Goal: Transaction & Acquisition: Purchase product/service

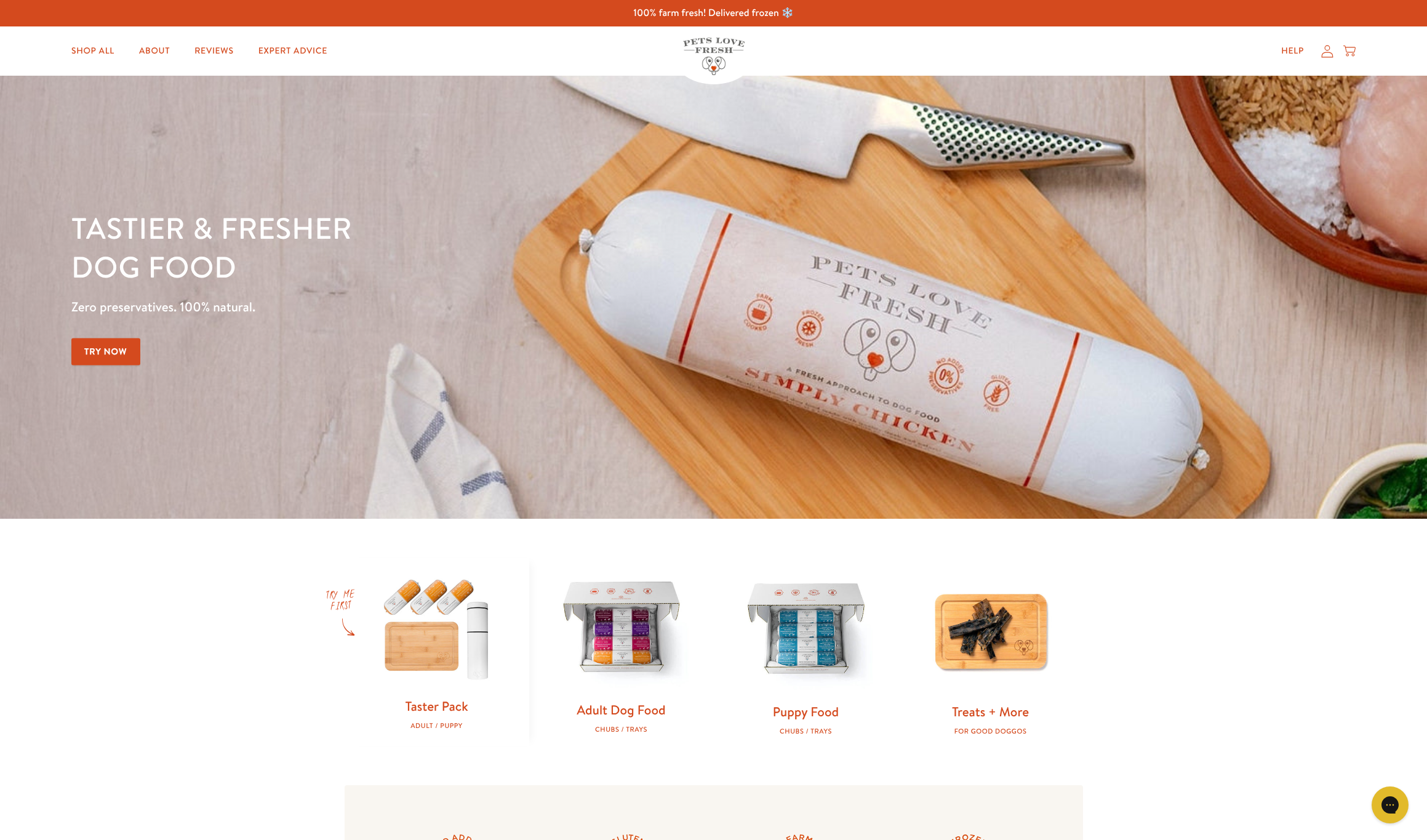
click at [647, 654] on img at bounding box center [621, 629] width 145 height 145
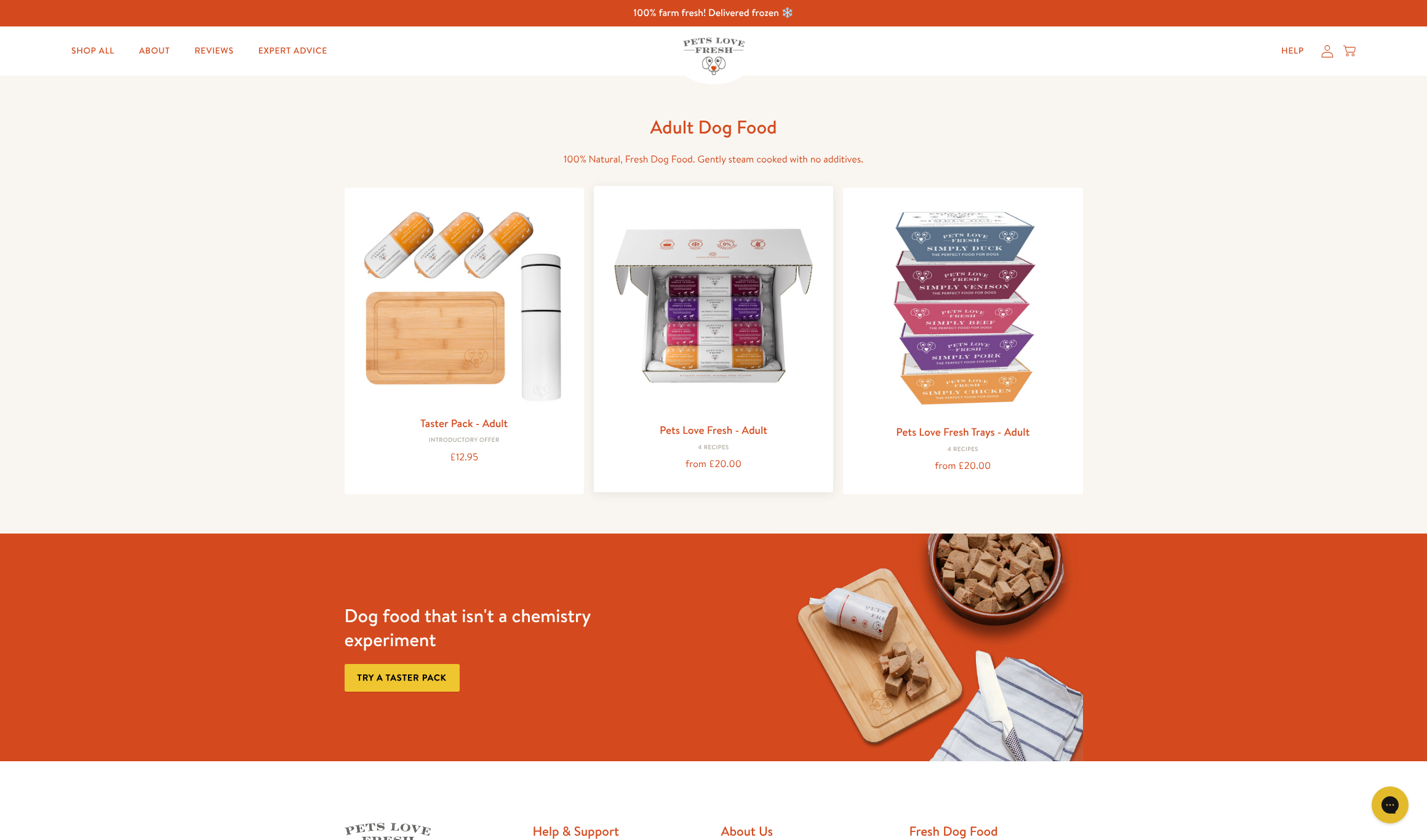
click at [726, 351] on img at bounding box center [713, 305] width 219 height 219
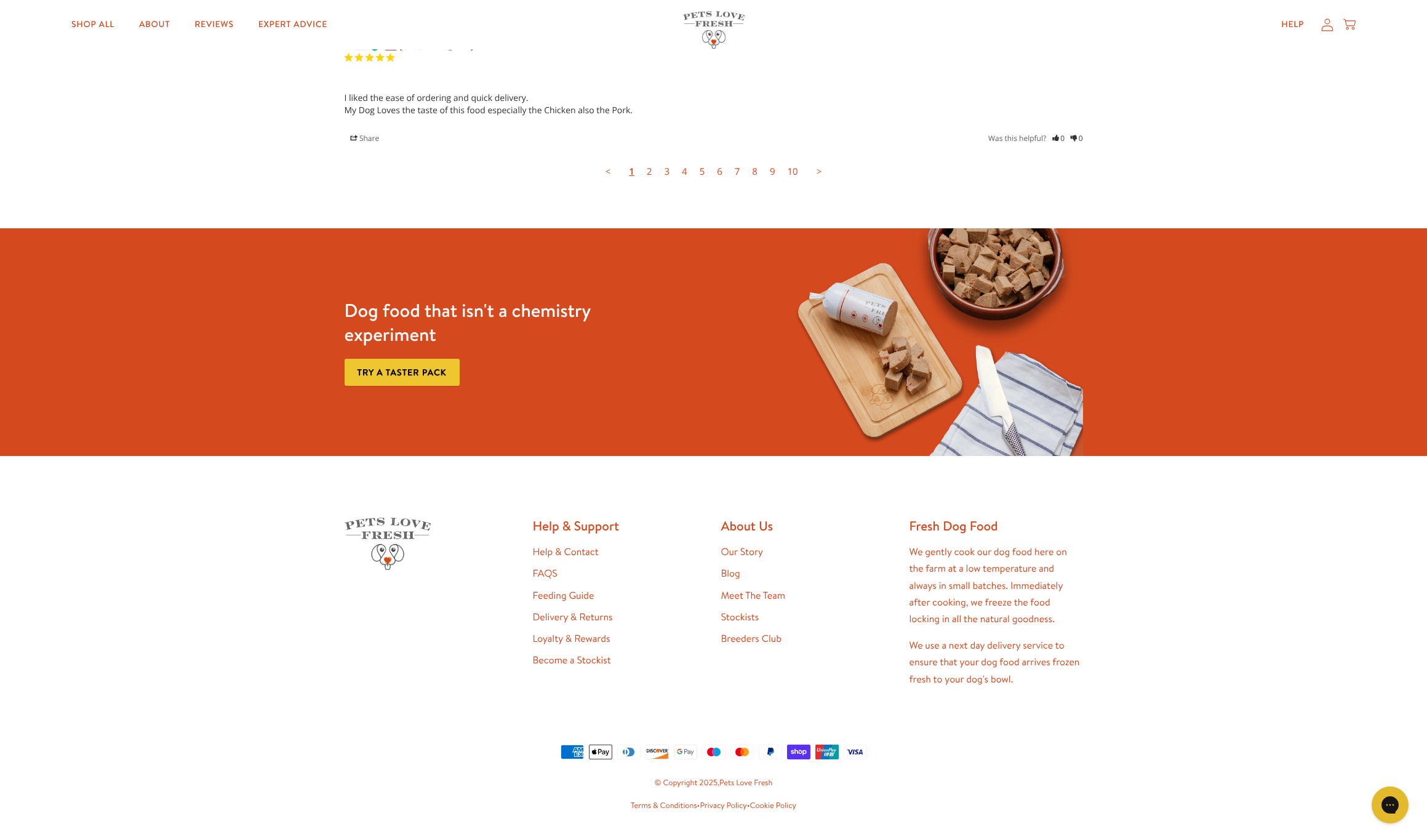
scroll to position [3358, 0]
click at [561, 632] on link "Loyalty & Rewards" at bounding box center [571, 639] width 77 height 13
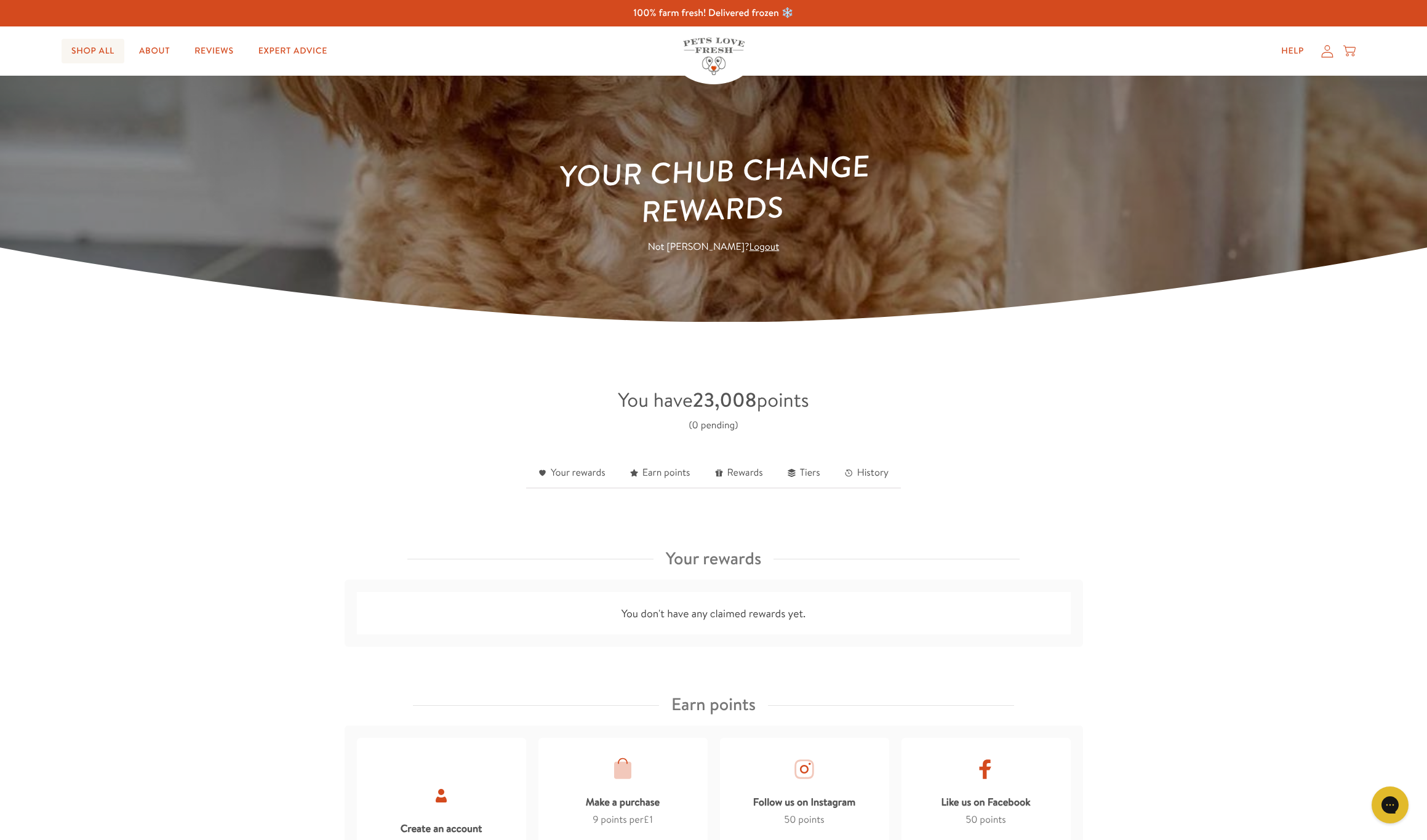
click at [82, 48] on link "Shop All" at bounding box center [93, 51] width 62 height 25
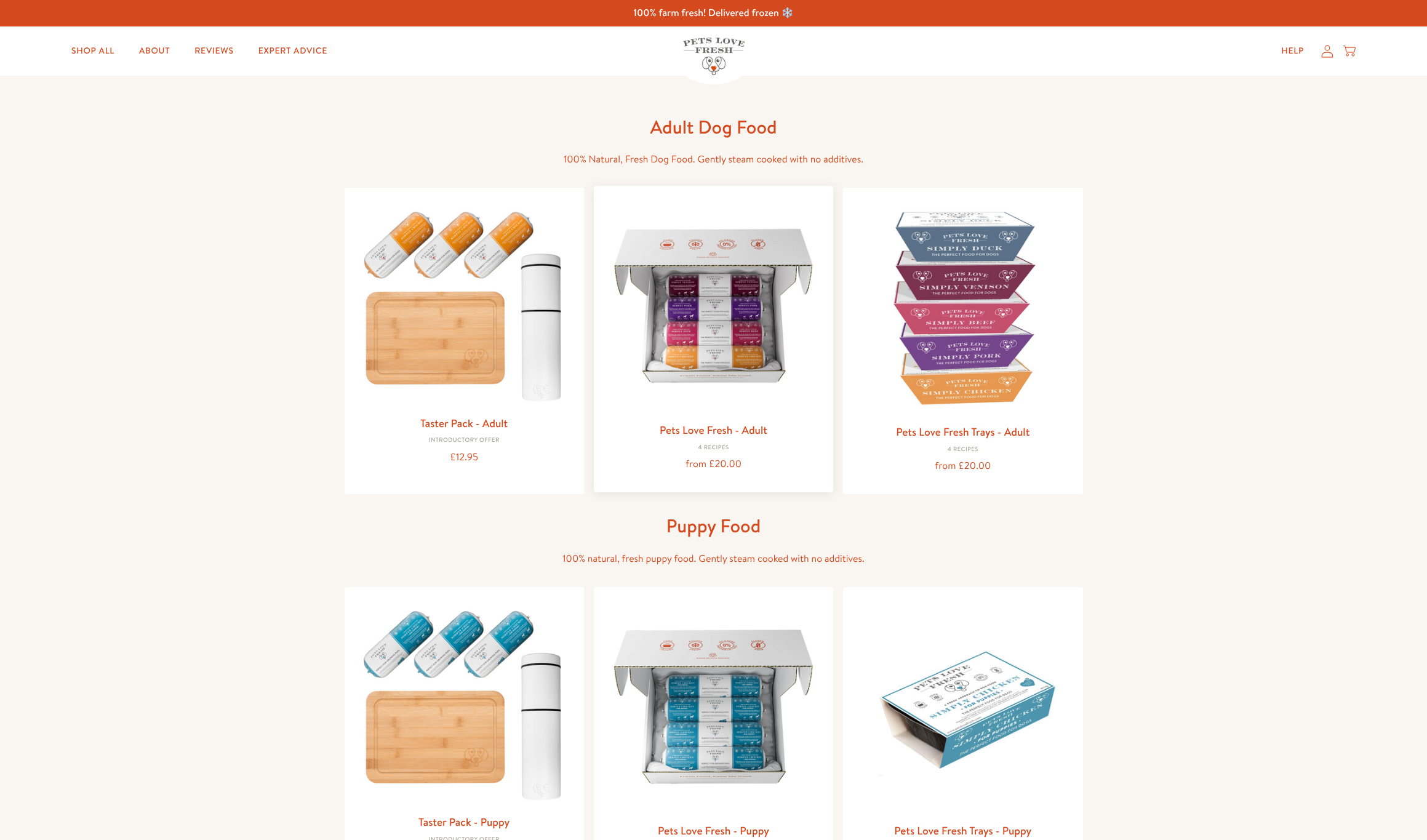
click at [742, 380] on img at bounding box center [713, 305] width 219 height 219
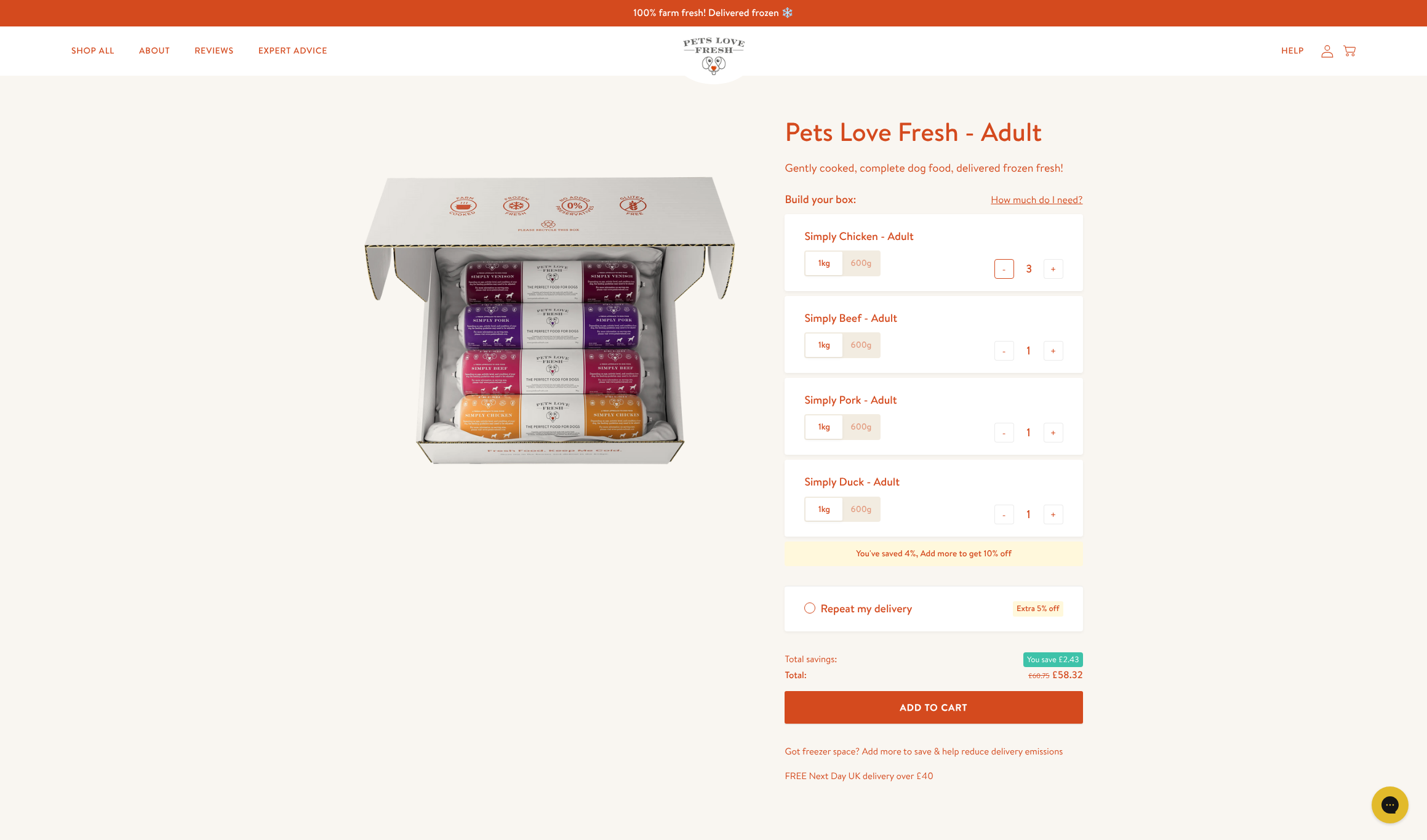
click at [1005, 270] on button "-" at bounding box center [1004, 269] width 20 height 20
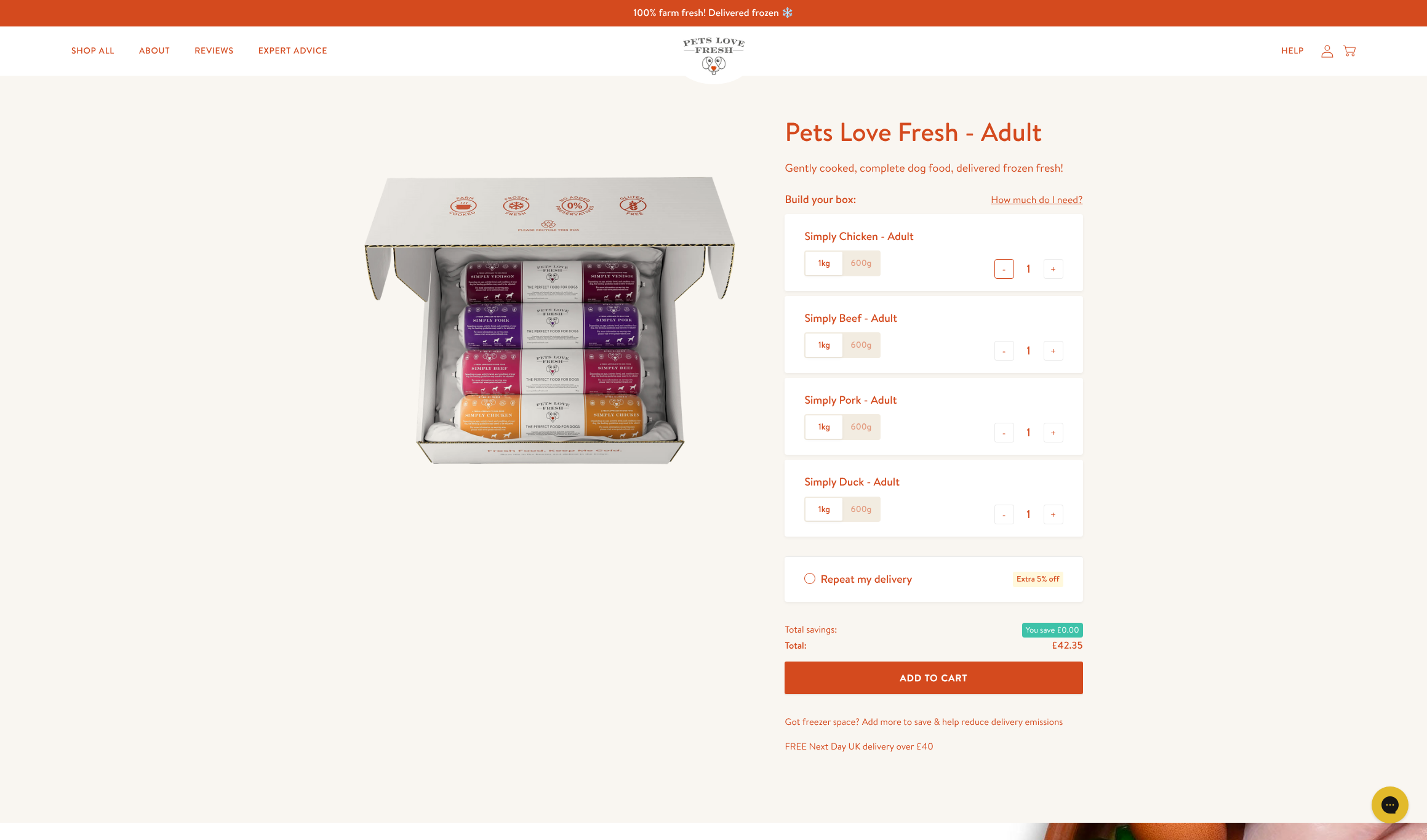
click at [1005, 270] on button "-" at bounding box center [1004, 269] width 20 height 20
type input "0"
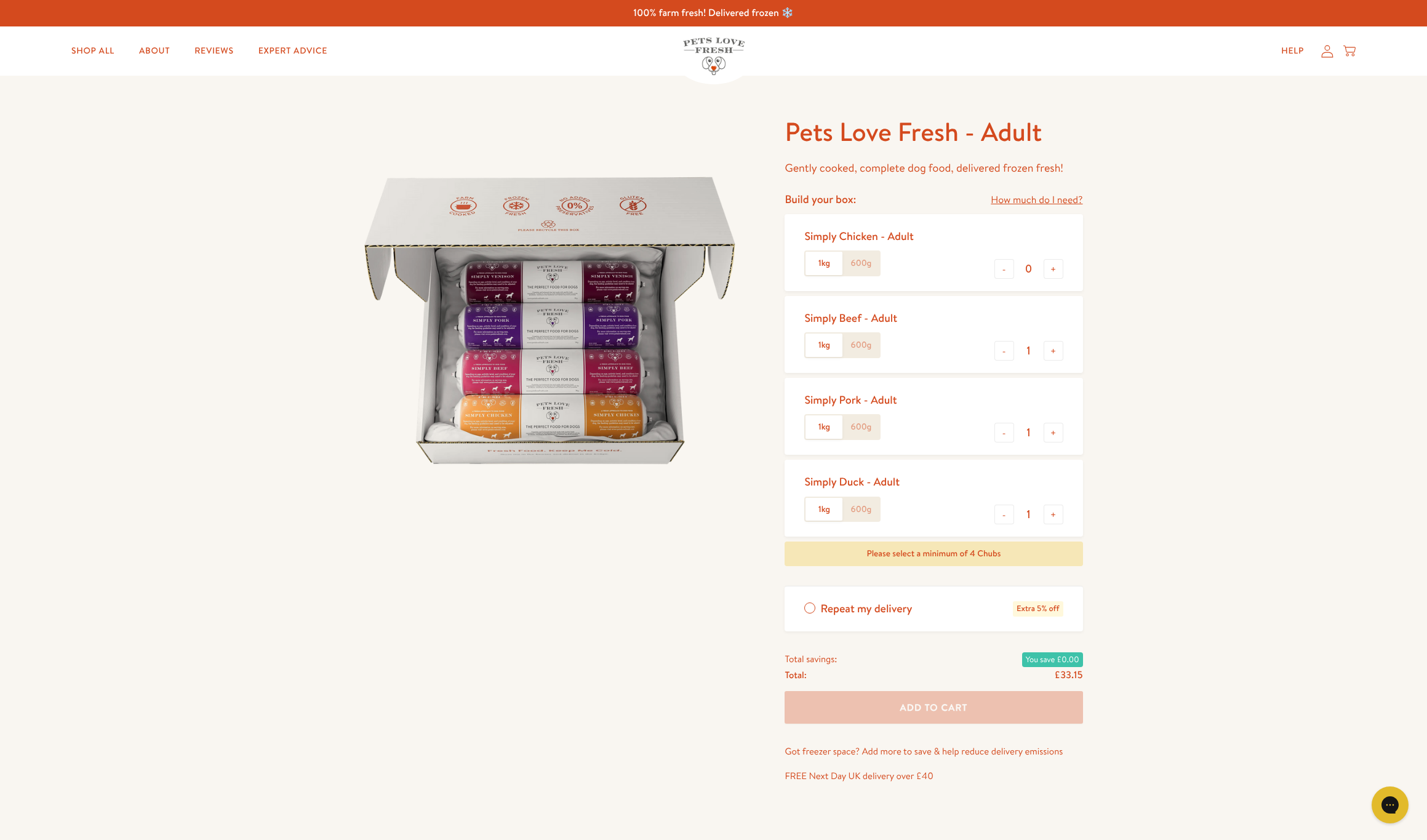
click at [857, 339] on label "600g" at bounding box center [861, 345] width 37 height 23
click at [0, 0] on input "600g" at bounding box center [0, 0] width 0 height 0
click at [1052, 348] on button "+" at bounding box center [1053, 351] width 20 height 20
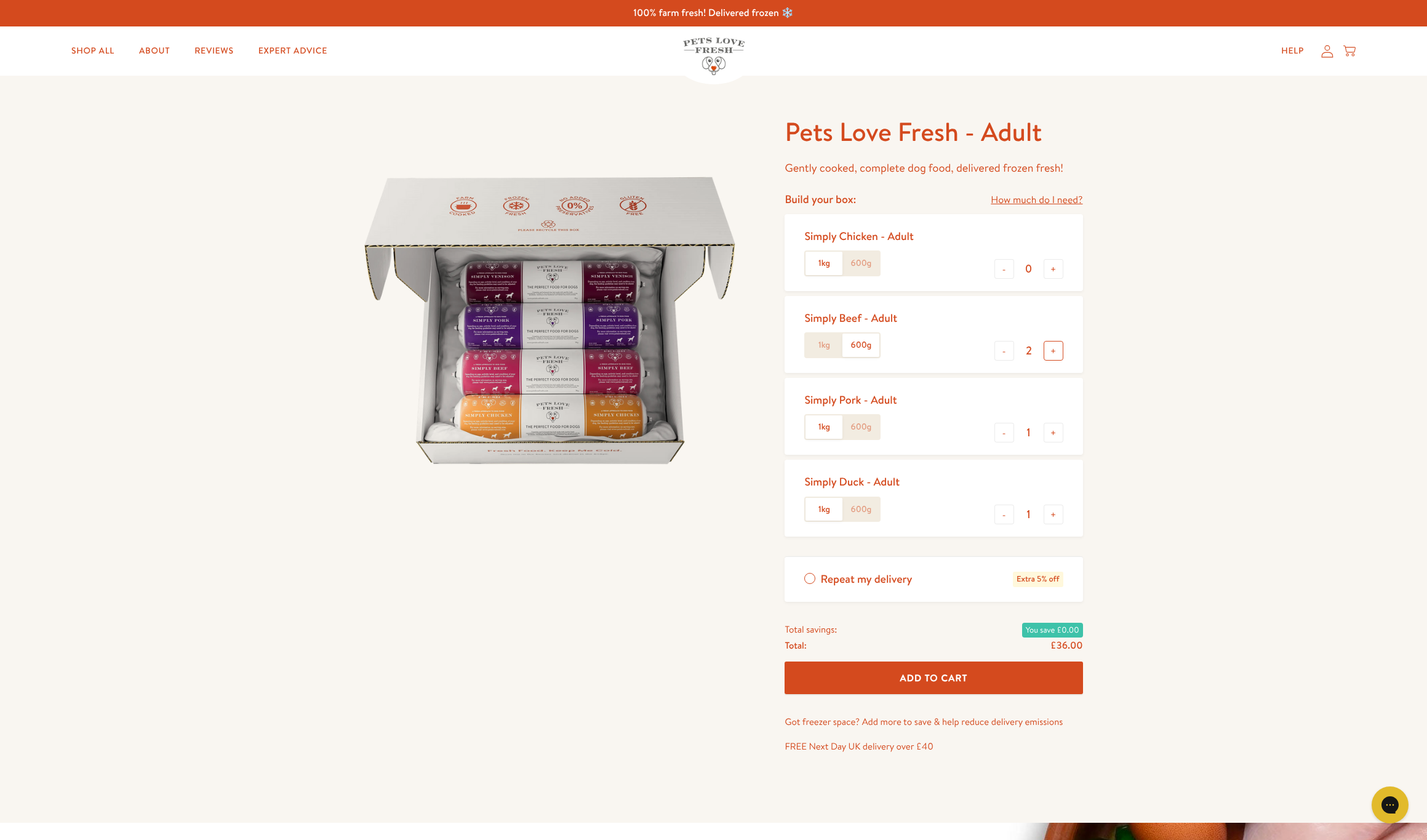
click at [1052, 348] on button "+" at bounding box center [1053, 351] width 20 height 20
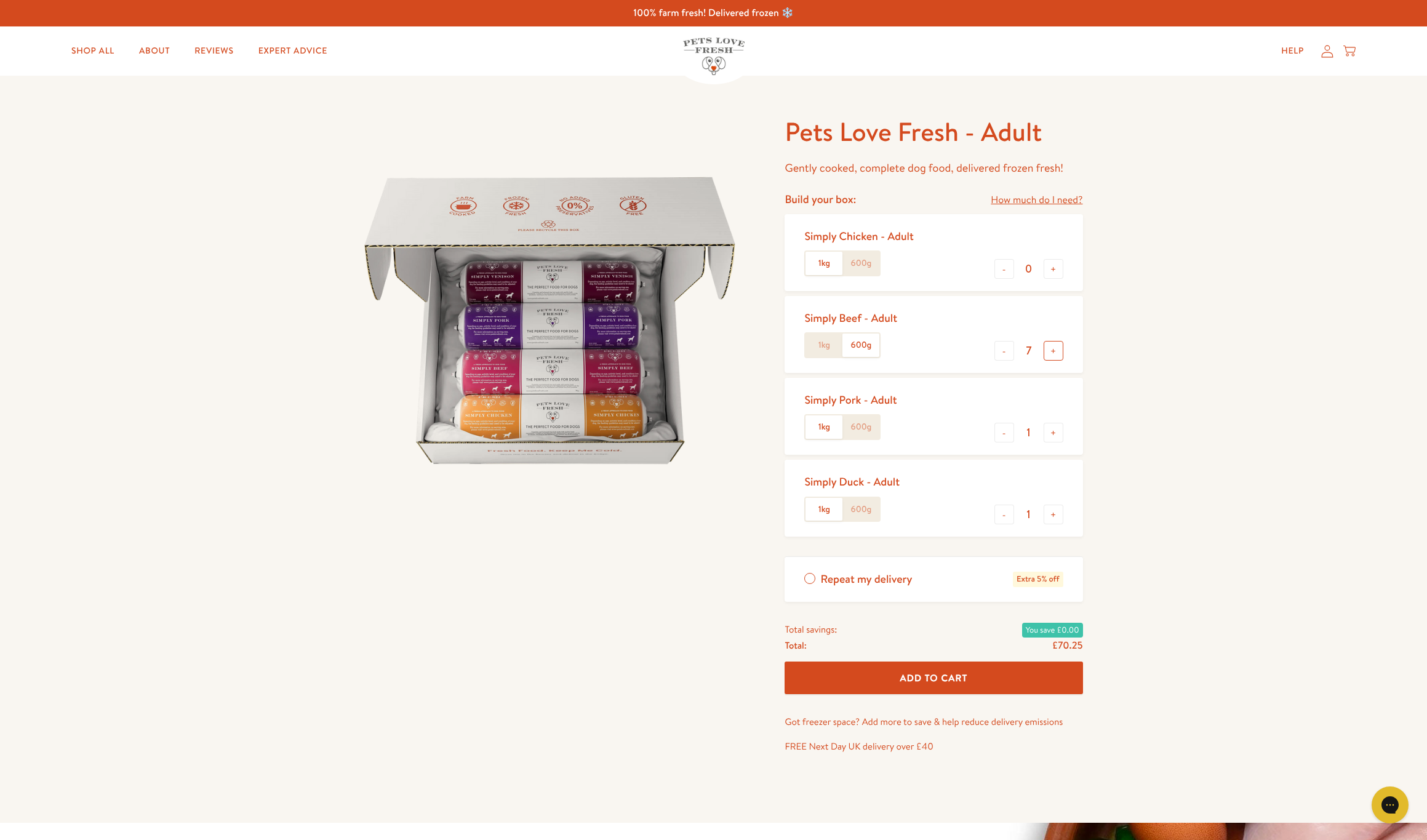
click at [1052, 348] on button "+" at bounding box center [1053, 351] width 20 height 20
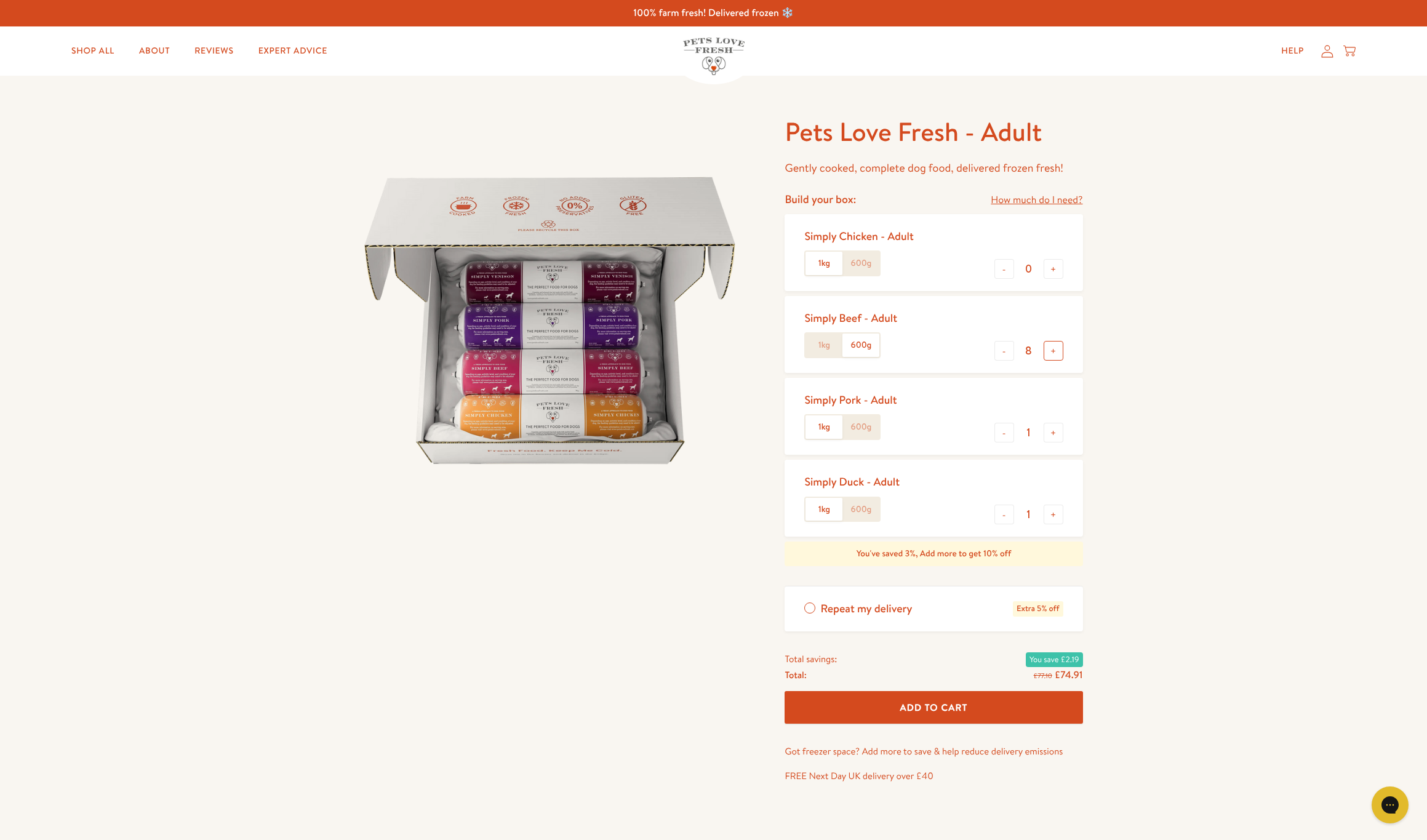
click at [1052, 348] on button "+" at bounding box center [1053, 351] width 20 height 20
type input "10"
click at [1006, 431] on button "-" at bounding box center [1004, 432] width 20 height 20
type input "0"
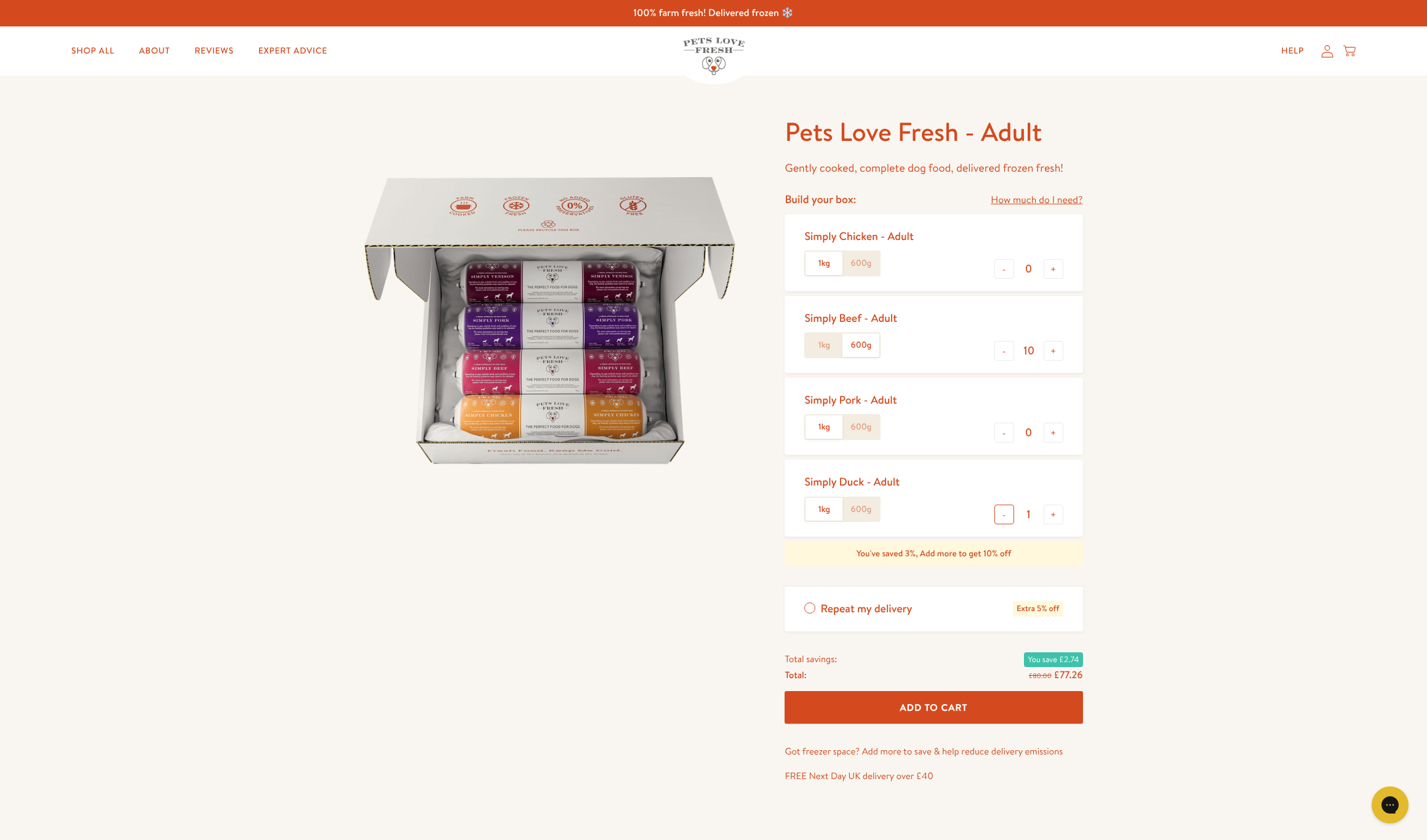
click at [1011, 511] on button "-" at bounding box center [1004, 515] width 20 height 20
type input "0"
click at [945, 703] on span "Add To Cart" at bounding box center [934, 707] width 67 height 13
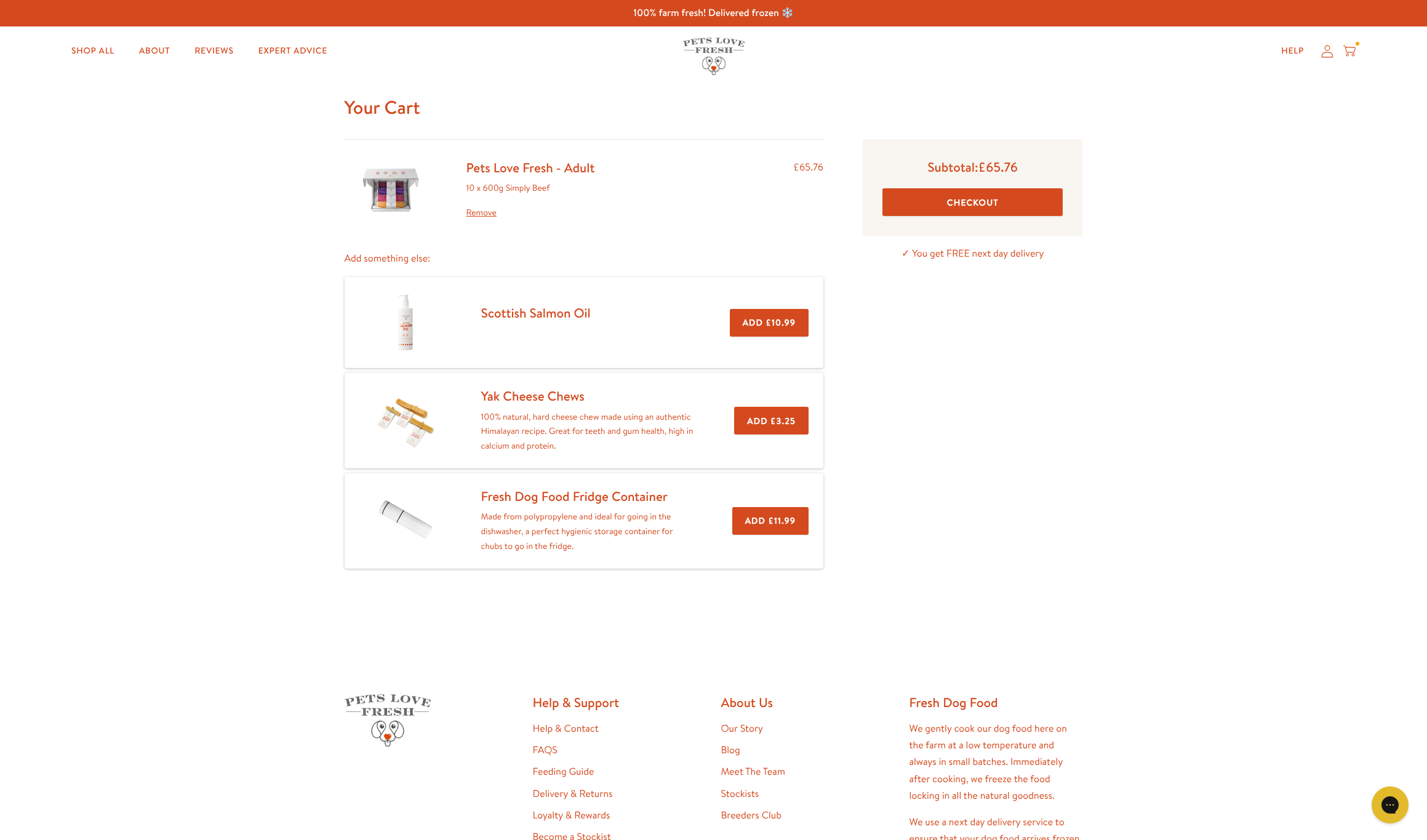
click at [967, 209] on button "Checkout" at bounding box center [972, 202] width 180 height 28
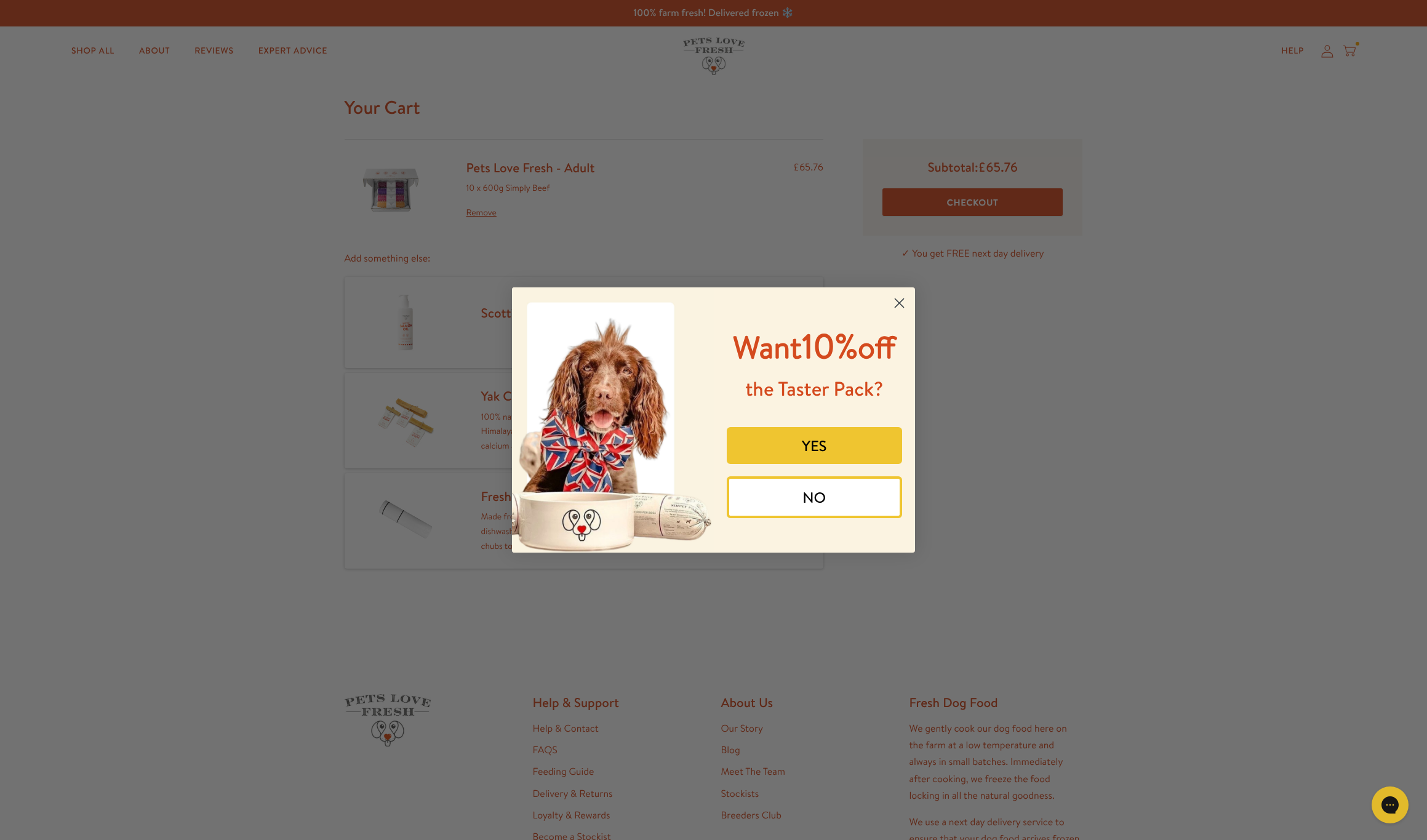
drag, startPoint x: 785, startPoint y: 520, endPoint x: 775, endPoint y: 569, distance: 50.0
click at [785, 518] on button "NO" at bounding box center [815, 496] width 176 height 42
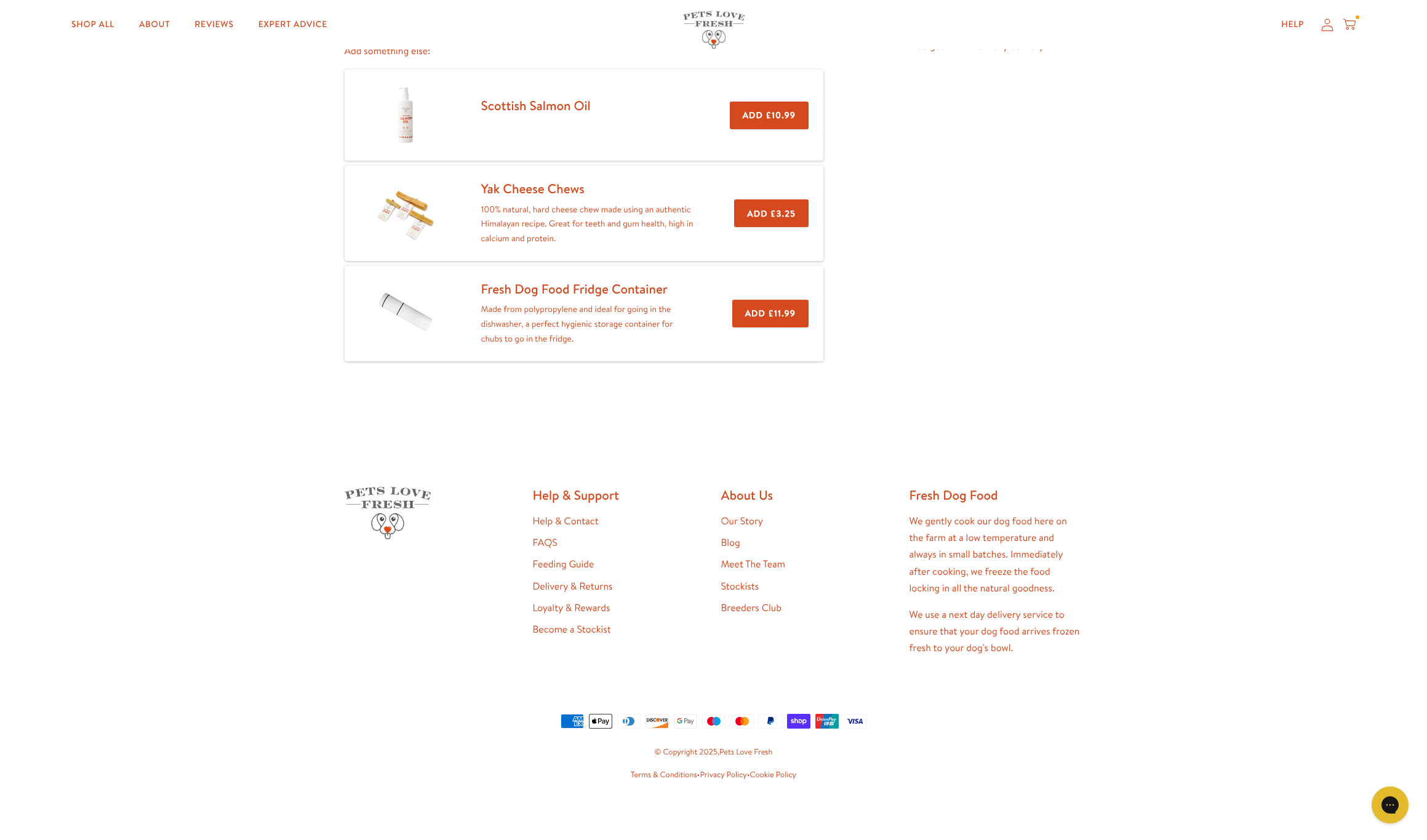
scroll to position [206, 0]
click at [547, 603] on link "Loyalty & Rewards" at bounding box center [571, 608] width 77 height 13
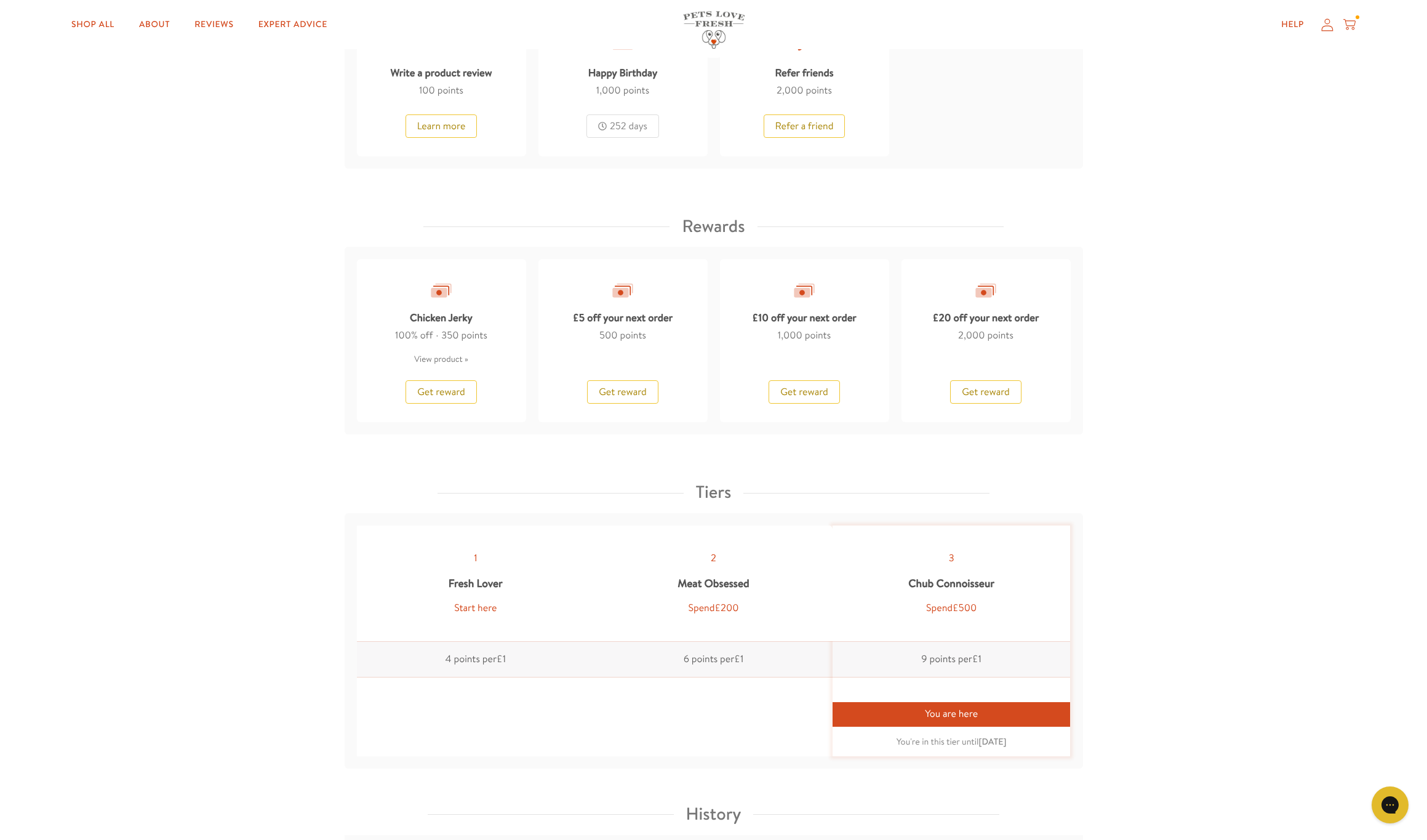
scroll to position [905, 0]
click at [986, 385] on span "Get reward" at bounding box center [986, 390] width 48 height 13
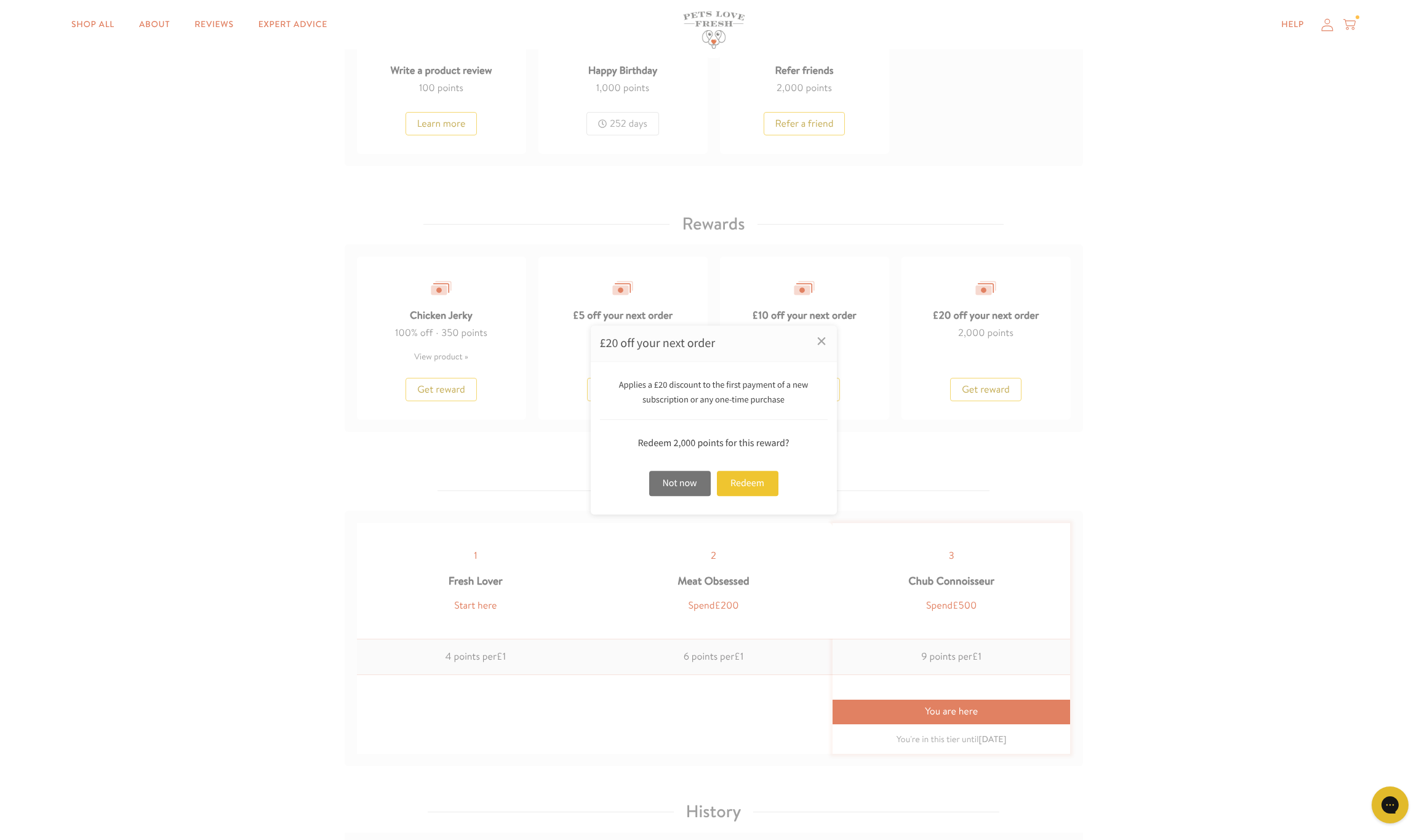
click at [753, 481] on div "Redeem" at bounding box center [747, 483] width 62 height 25
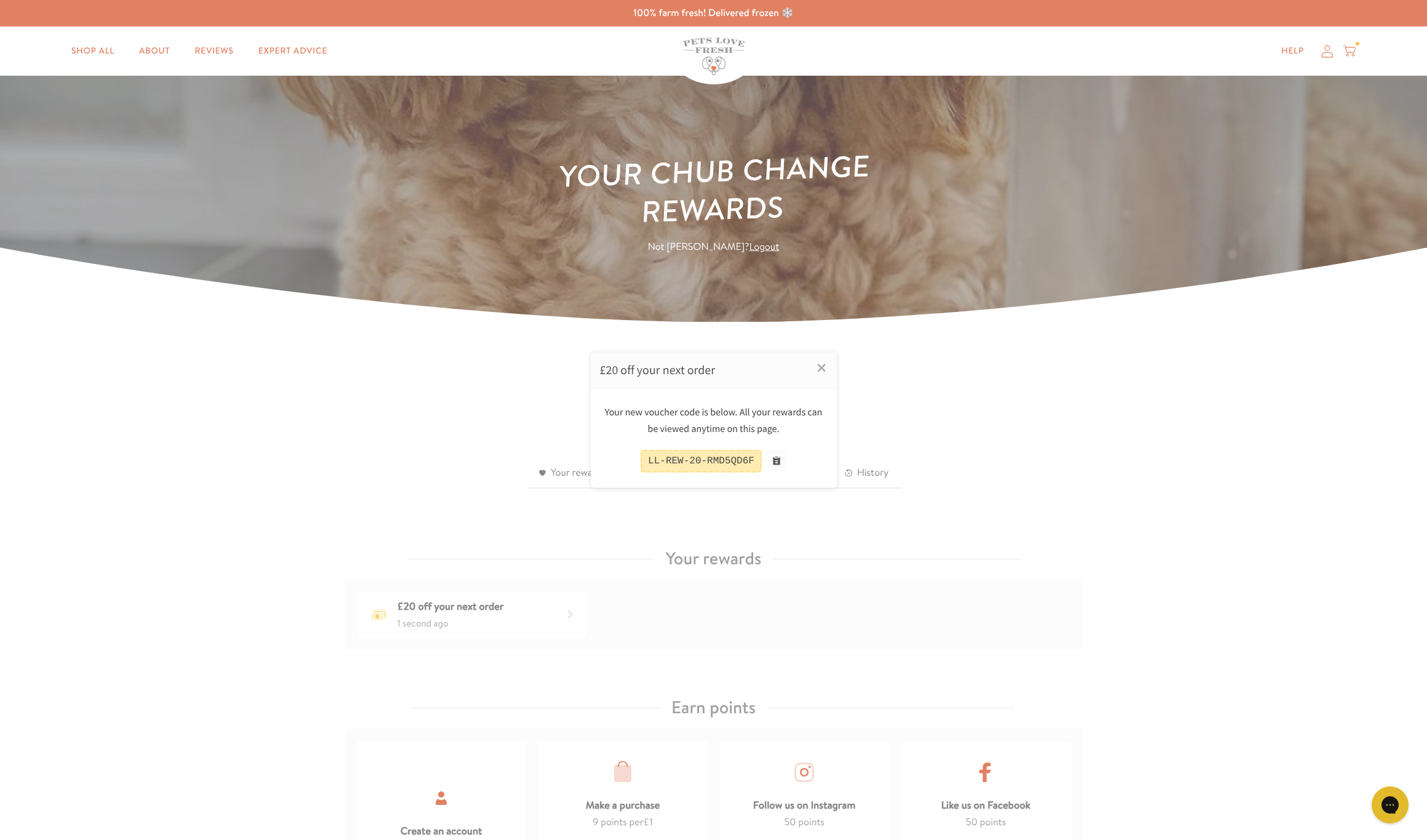
scroll to position [0, 0]
click at [1350, 50] on div at bounding box center [714, 420] width 1427 height 840
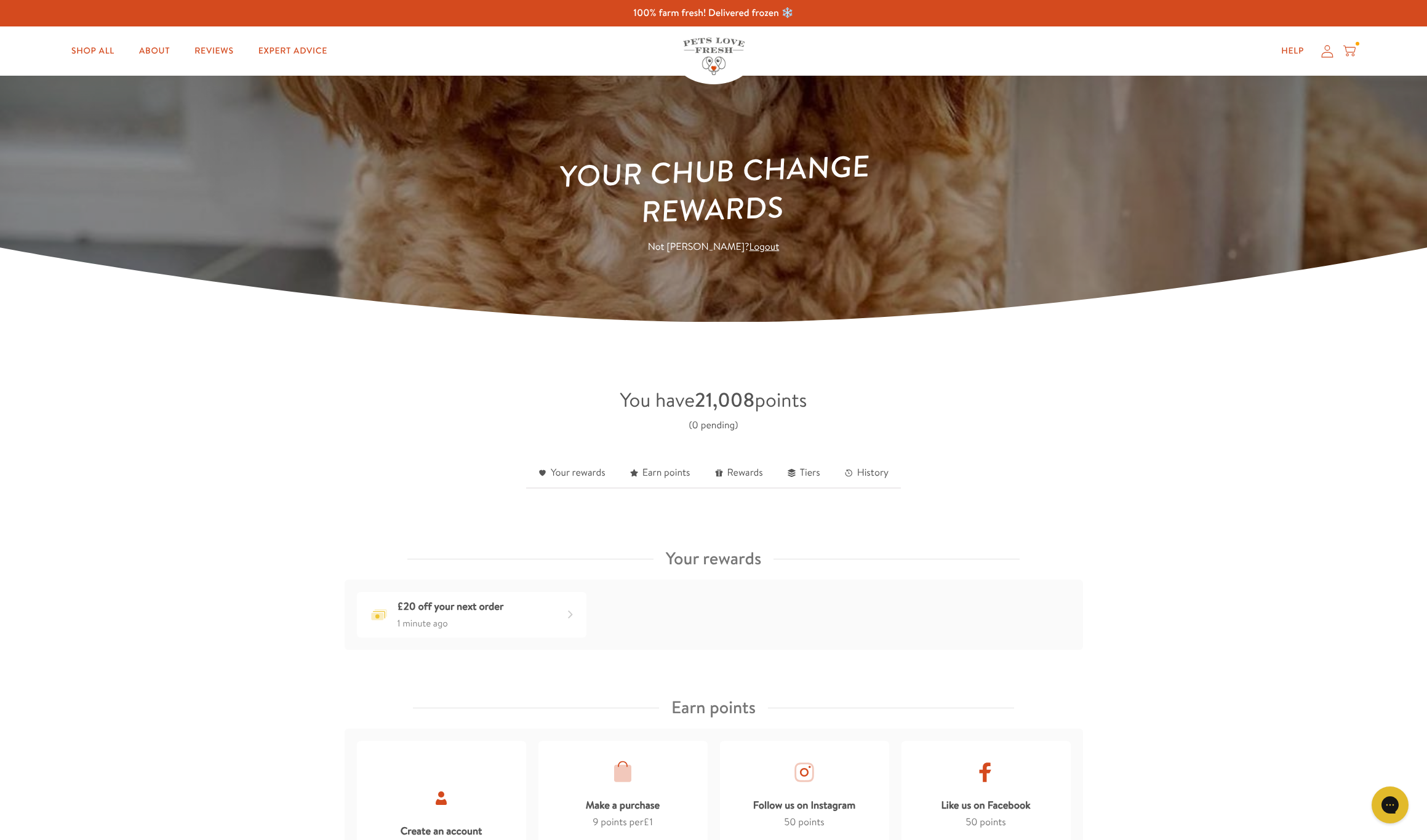
click at [1350, 51] on icon at bounding box center [1349, 51] width 12 height 13
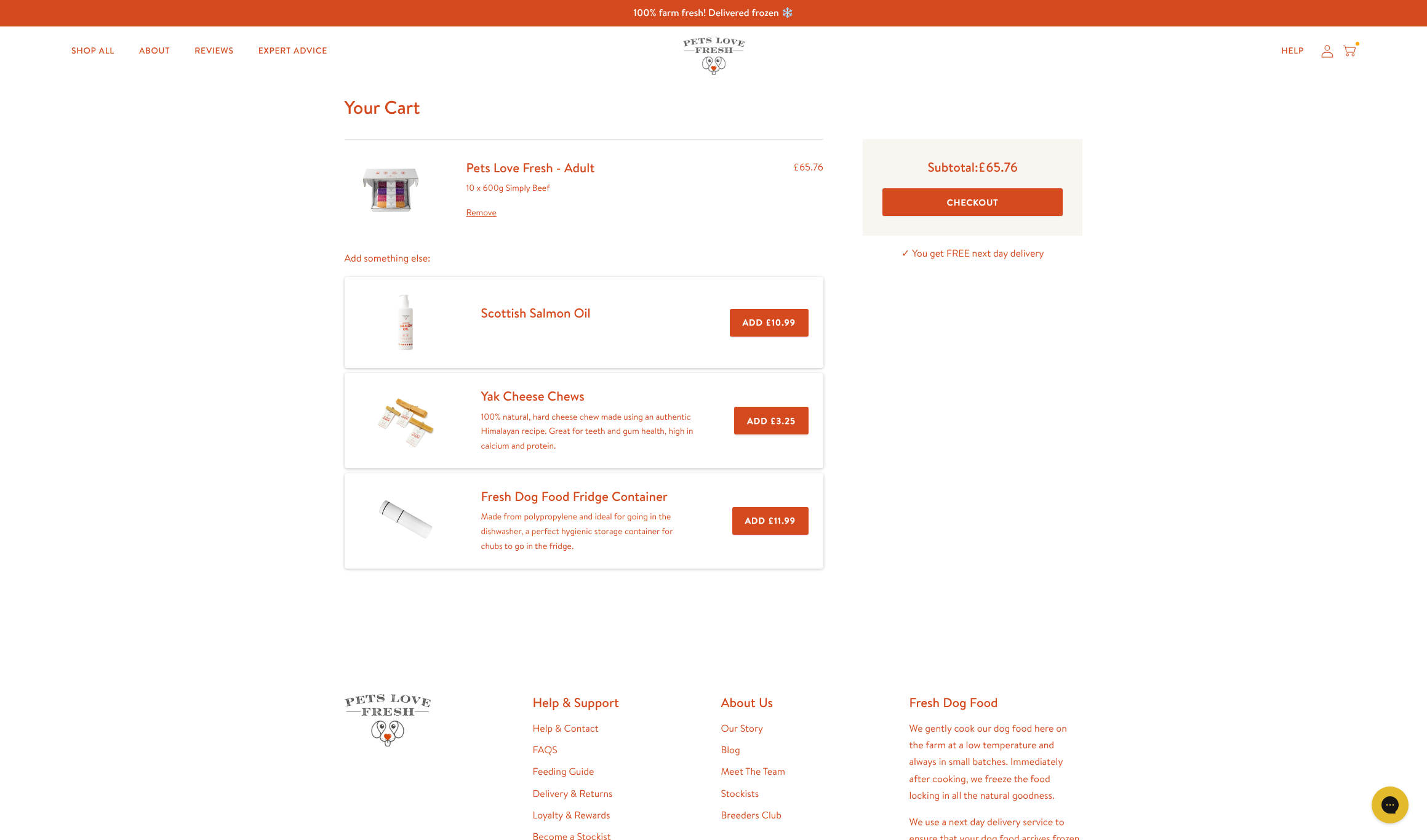
click at [963, 204] on button "Checkout" at bounding box center [972, 202] width 180 height 28
